Goal: Task Accomplishment & Management: Manage account settings

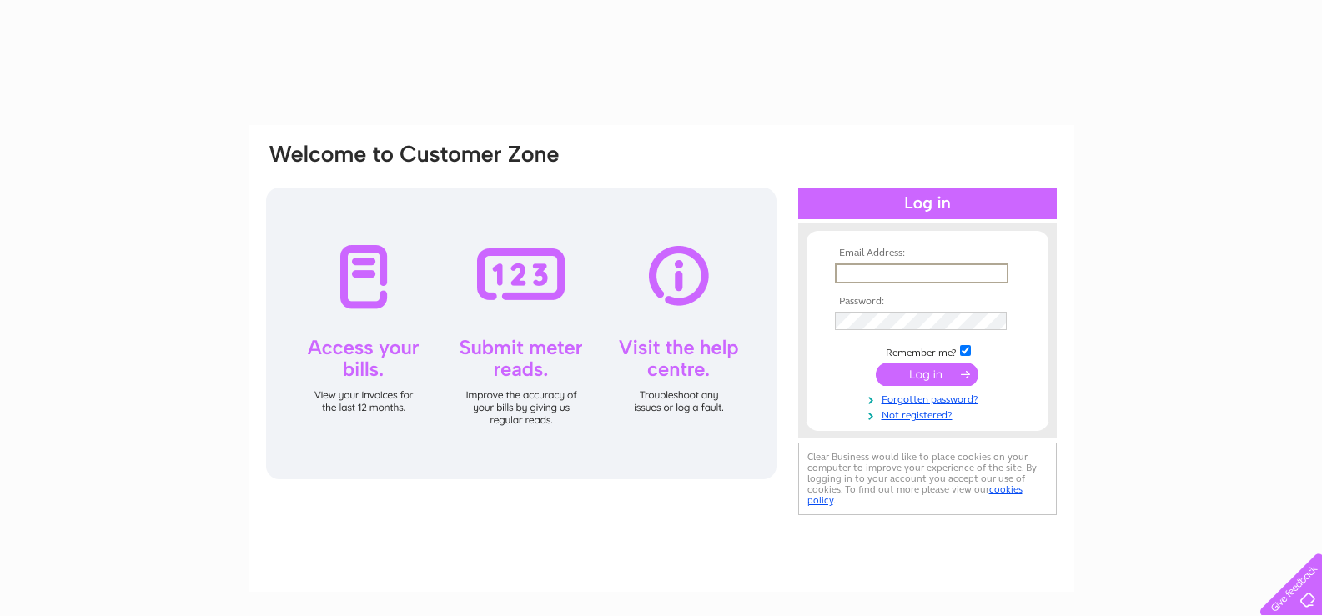
click at [861, 273] on input "text" at bounding box center [921, 274] width 173 height 20
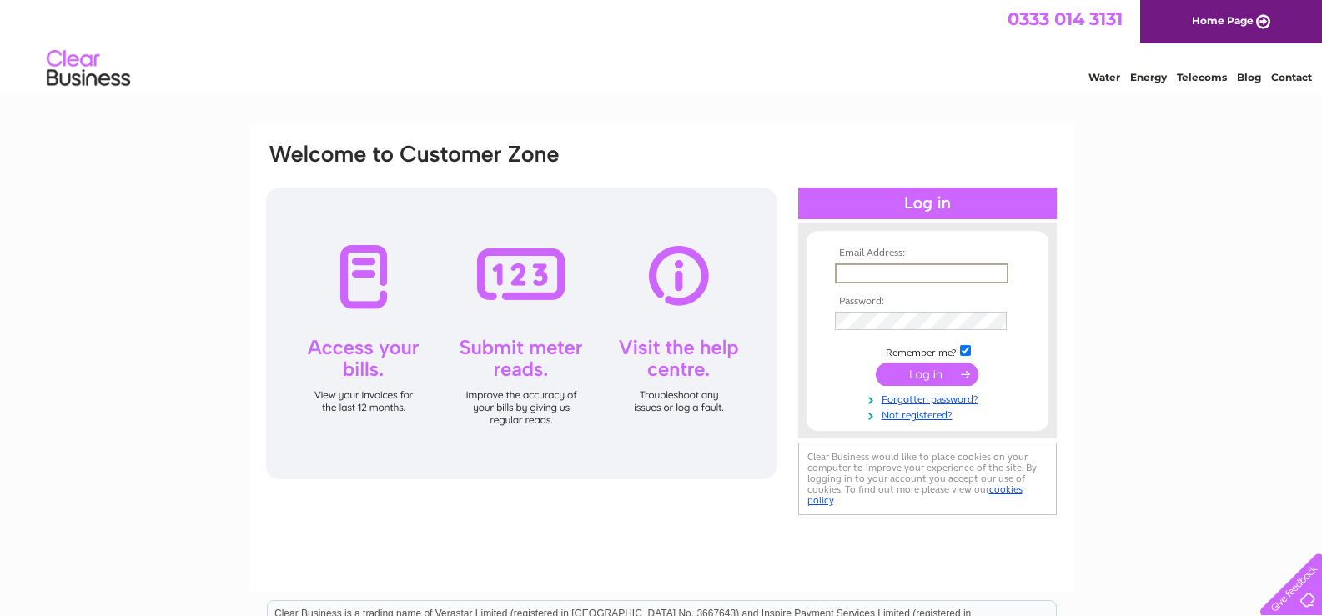
type input "[PERSON_NAME][EMAIL_ADDRESS][PERSON_NAME][DOMAIN_NAME]"
click at [906, 371] on input "submit" at bounding box center [927, 372] width 103 height 23
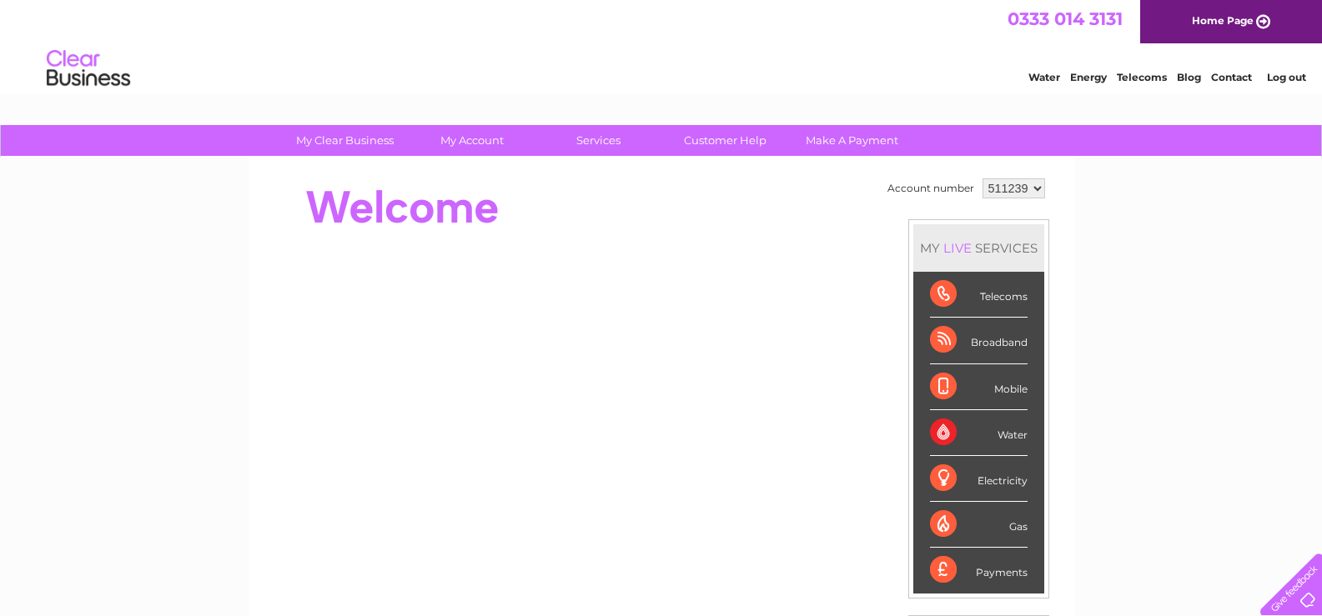
click at [1279, 78] on link "Log out" at bounding box center [1286, 77] width 39 height 13
